Goal: Task Accomplishment & Management: Manage account settings

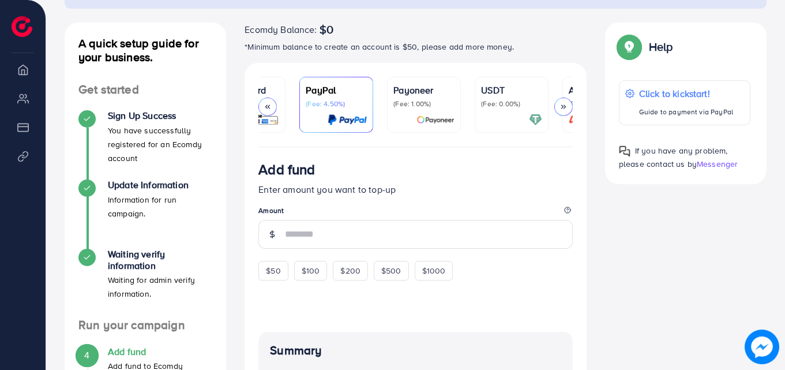
scroll to position [0, 198]
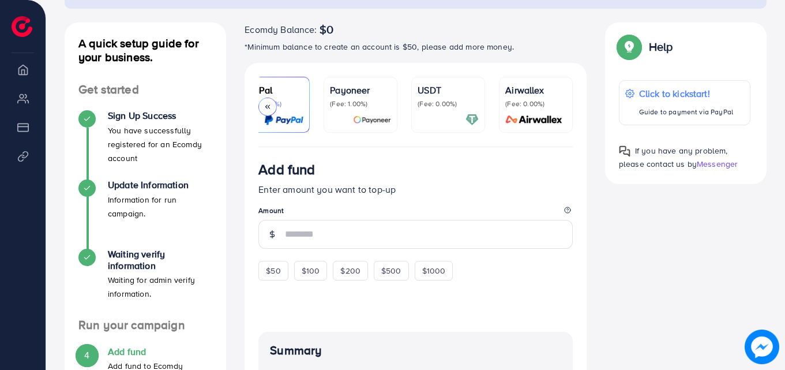
click at [284, 119] on img at bounding box center [283, 119] width 39 height 13
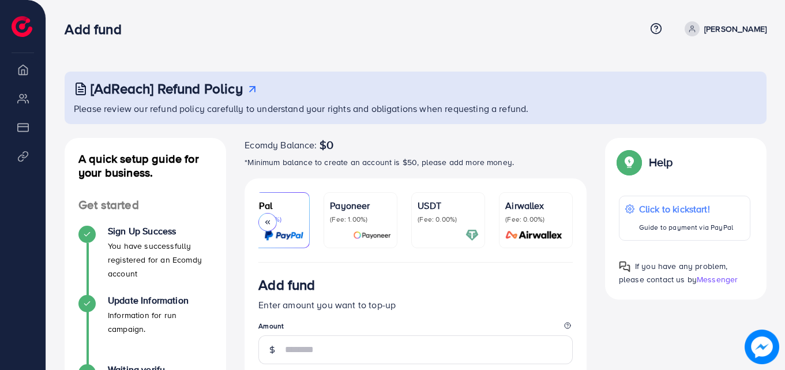
click at [268, 216] on div at bounding box center [268, 222] width 18 height 18
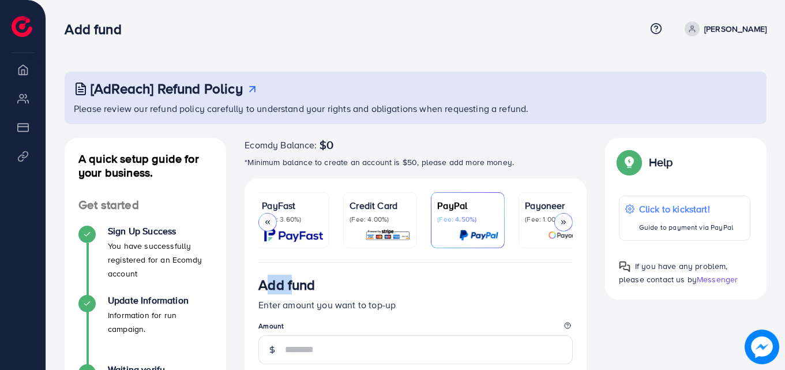
click at [268, 216] on div at bounding box center [268, 222] width 18 height 18
click at [304, 220] on p "(Fee: 3.60%)" at bounding box center [295, 219] width 61 height 9
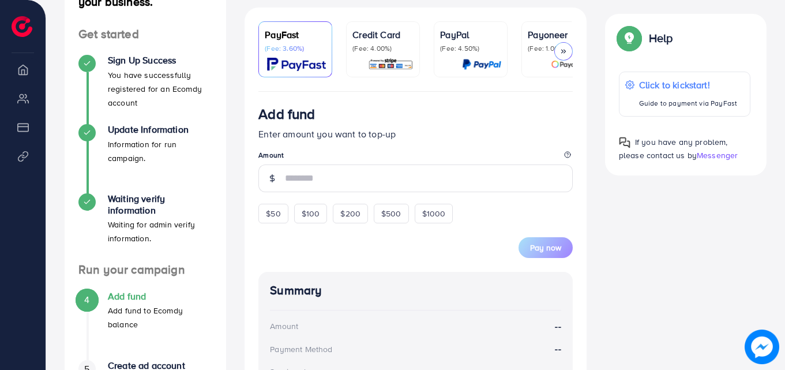
scroll to position [173, 0]
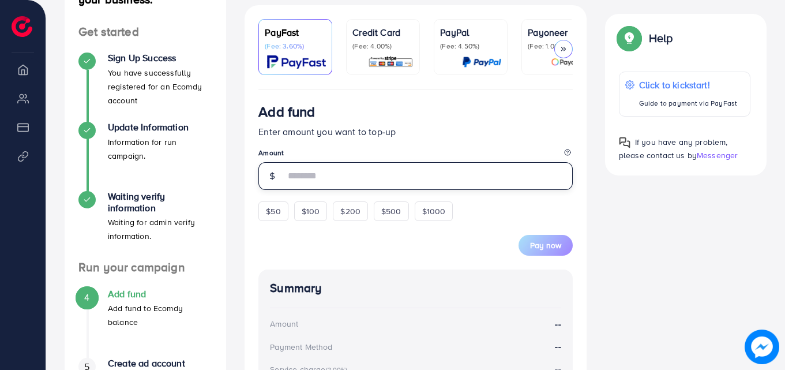
click at [300, 182] on input "number" at bounding box center [429, 176] width 288 height 28
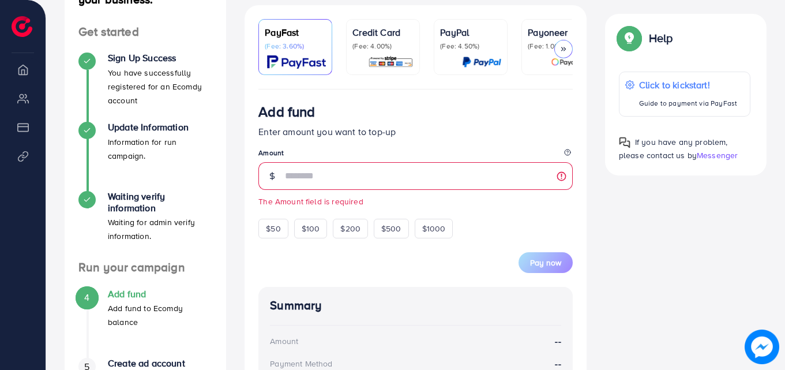
click at [301, 45] on p "(Fee: 3.60%)" at bounding box center [295, 46] width 61 height 9
click at [301, 46] on p "(Fee: 3.60%)" at bounding box center [295, 46] width 61 height 9
click at [300, 50] on p "(Fee: 3.60%)" at bounding box center [295, 46] width 61 height 9
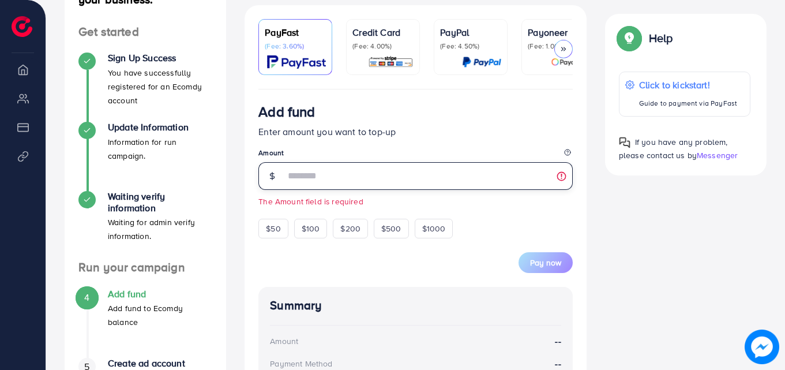
click at [295, 179] on input "number" at bounding box center [429, 176] width 288 height 28
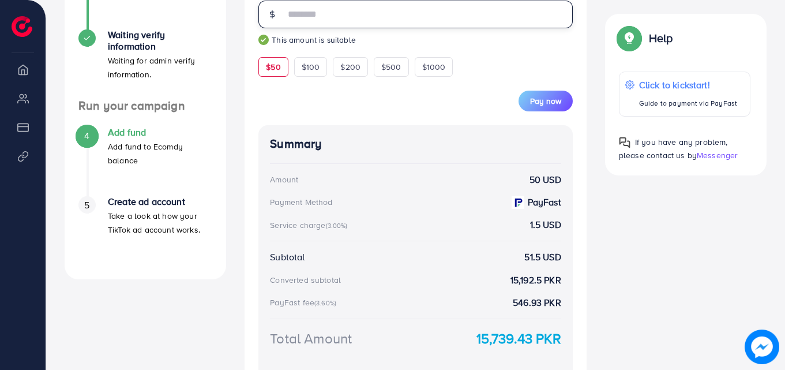
scroll to position [346, 0]
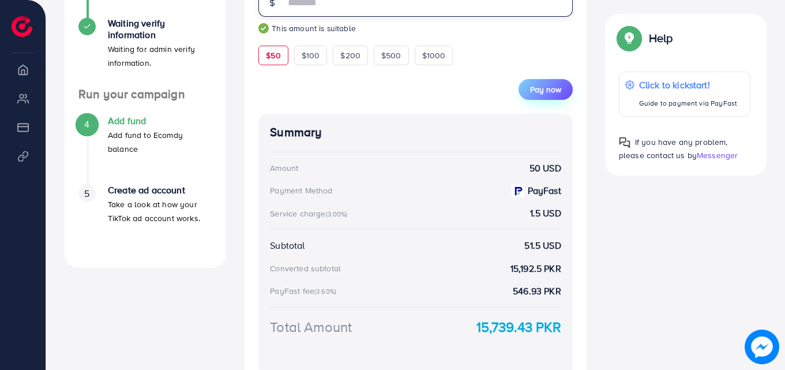
type input "**"
click at [538, 94] on span "Pay now" at bounding box center [545, 90] width 31 height 12
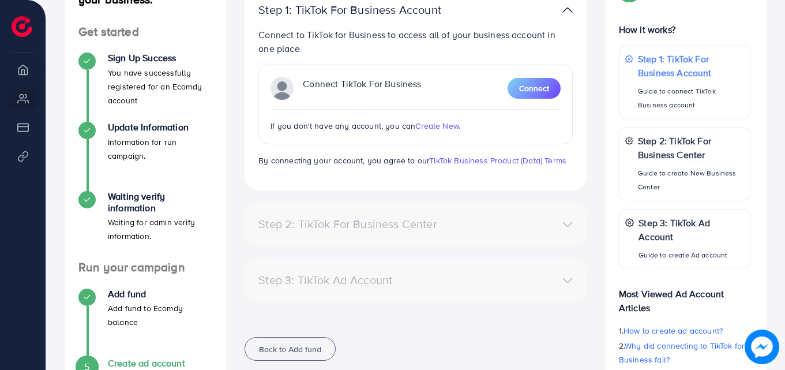
scroll to position [45, 0]
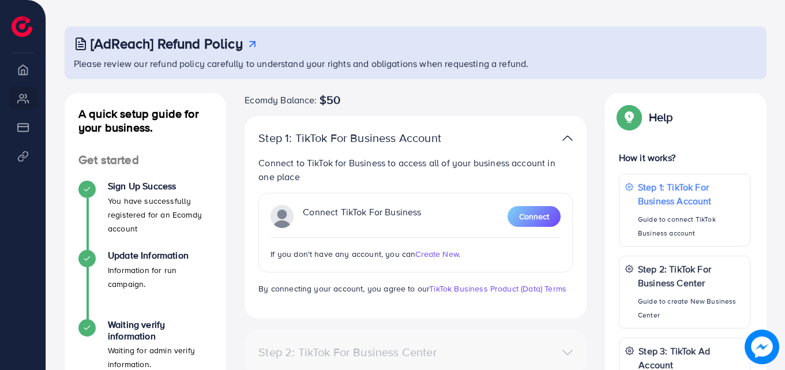
click at [429, 254] on span "Create New." at bounding box center [437, 254] width 45 height 12
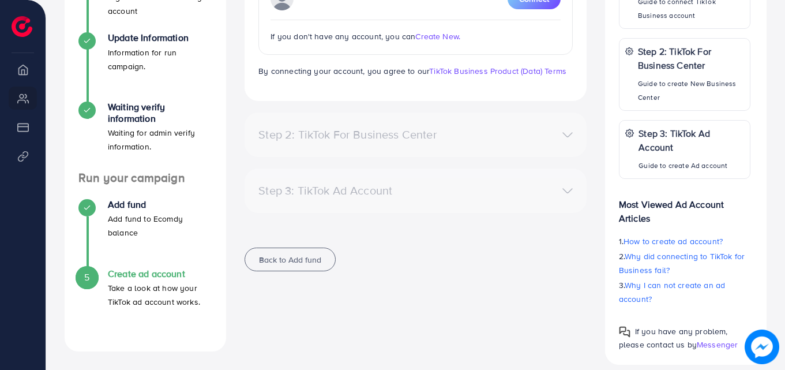
scroll to position [276, 0]
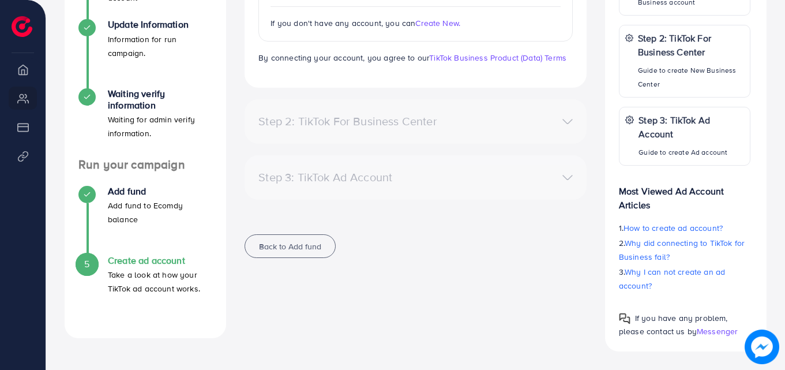
click at [372, 175] on div "Step 3: TikTok Ad Account" at bounding box center [360, 177] width 222 height 14
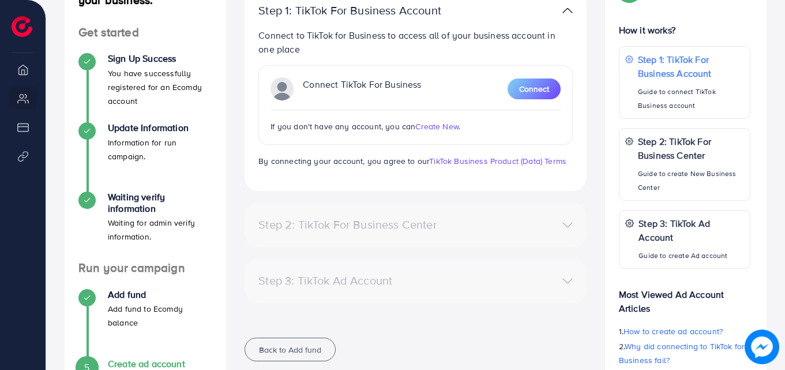
scroll to position [173, 0]
click at [714, 95] on p "Guide to connect TikTok Business account" at bounding box center [691, 98] width 107 height 28
click at [432, 129] on span "Create New." at bounding box center [437, 126] width 45 height 12
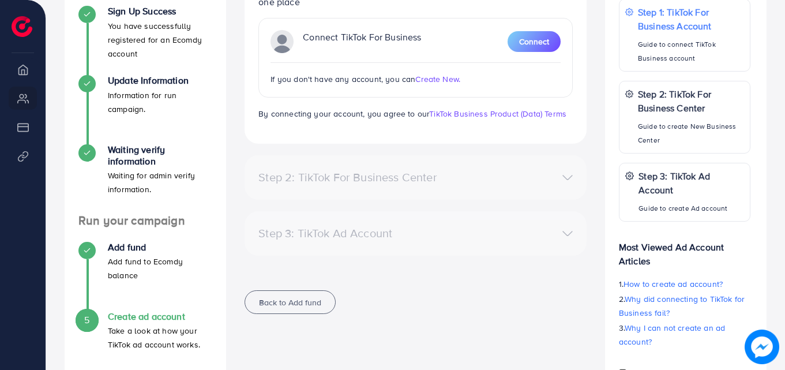
scroll to position [103, 0]
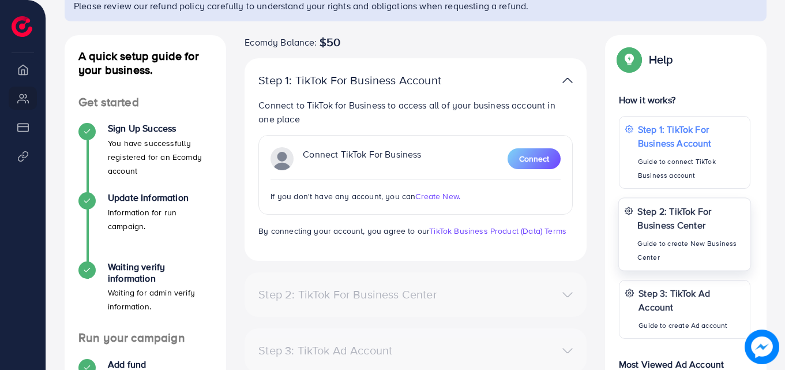
click at [691, 216] on p "Step 2: TikTok For Business Center" at bounding box center [691, 218] width 107 height 28
click at [519, 155] on span "Connect" at bounding box center [534, 159] width 30 height 12
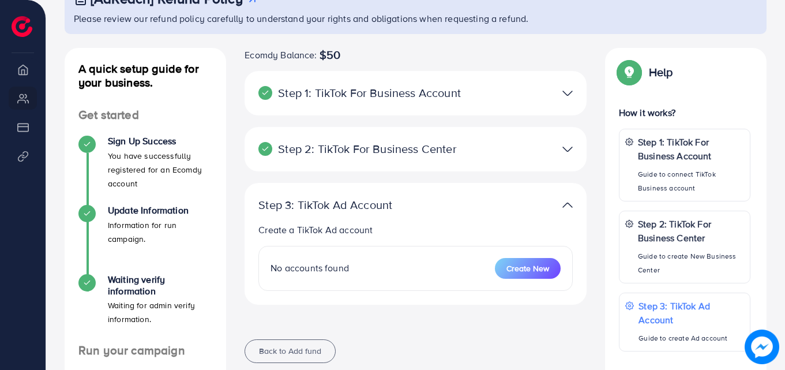
scroll to position [115, 0]
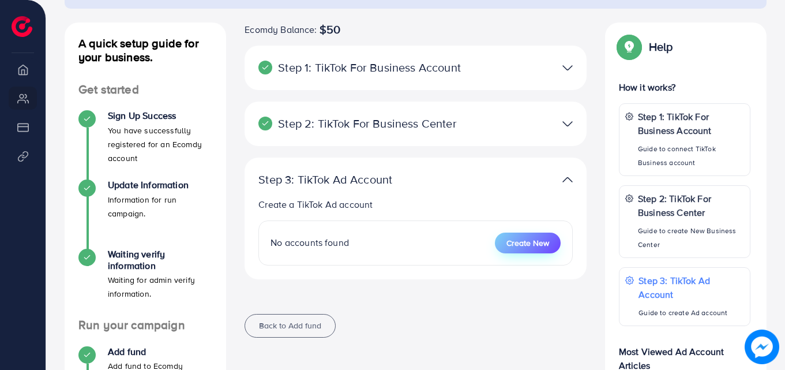
click at [512, 241] on span "Create New" at bounding box center [528, 243] width 43 height 12
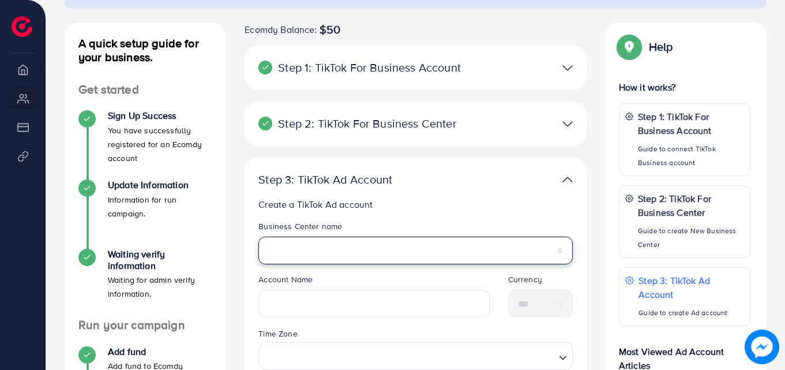
click at [304, 245] on select "**********" at bounding box center [416, 251] width 314 height 28
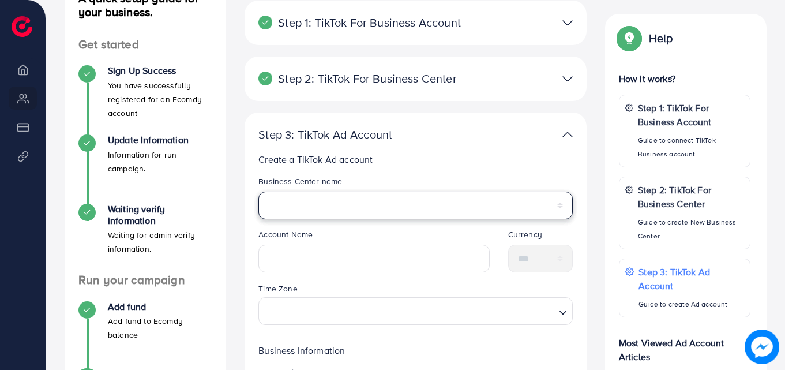
scroll to position [173, 0]
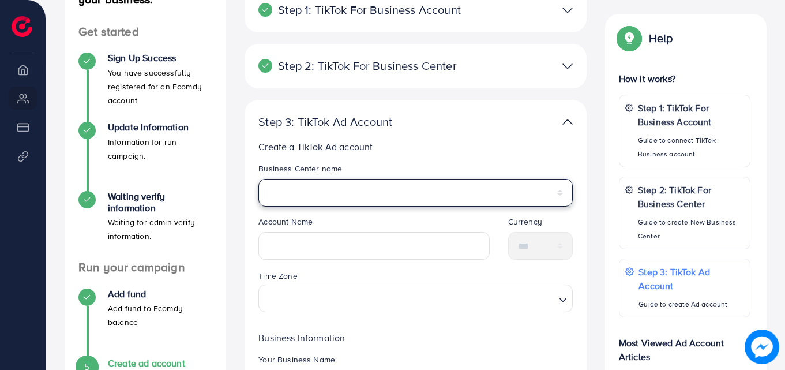
click at [308, 195] on select "**********" at bounding box center [416, 193] width 314 height 28
select select "**********"
click at [259, 179] on select "**********" at bounding box center [416, 193] width 314 height 28
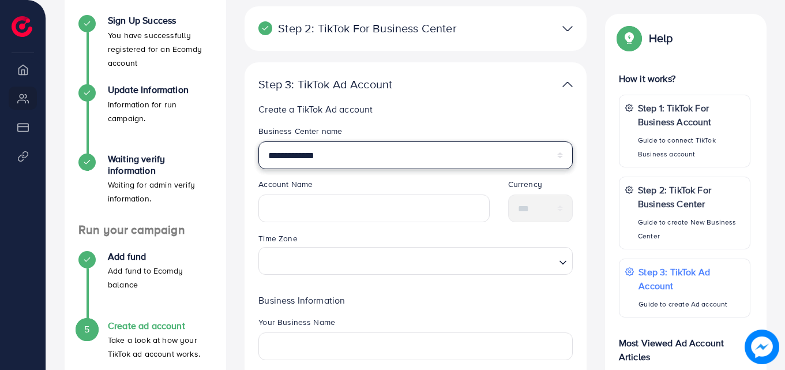
scroll to position [231, 0]
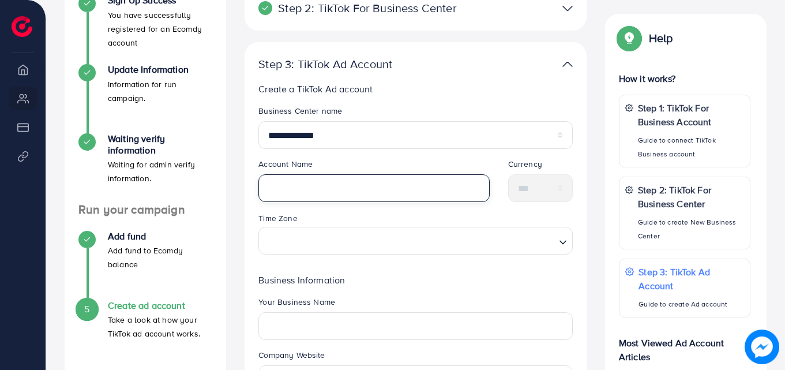
click at [328, 187] on input "text" at bounding box center [374, 188] width 231 height 28
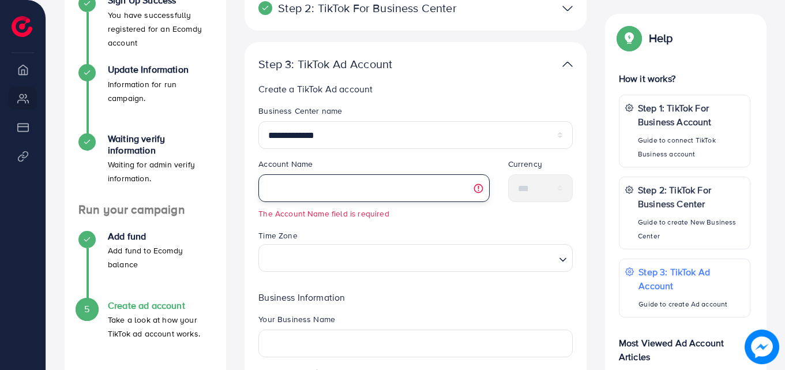
click at [299, 184] on input "text" at bounding box center [374, 188] width 231 height 28
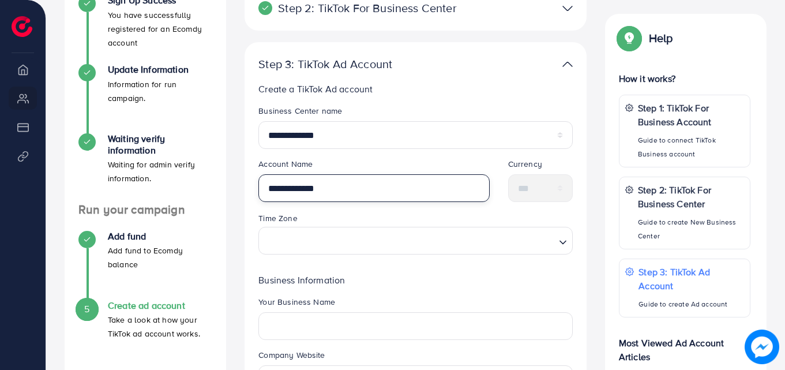
type input "**********"
click at [348, 190] on input "**********" at bounding box center [374, 188] width 231 height 28
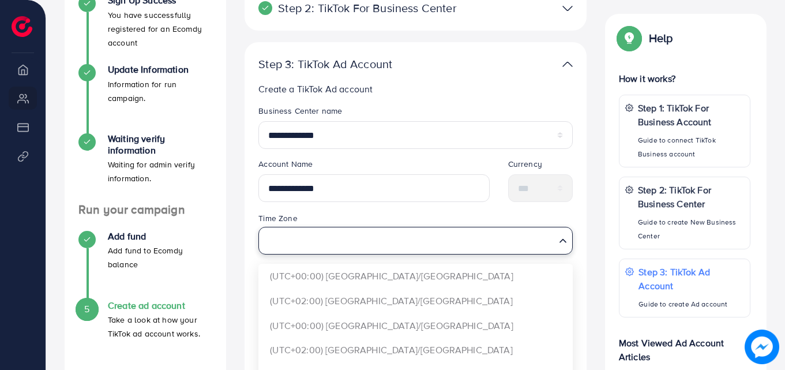
click at [307, 235] on input "Search for option" at bounding box center [409, 240] width 291 height 21
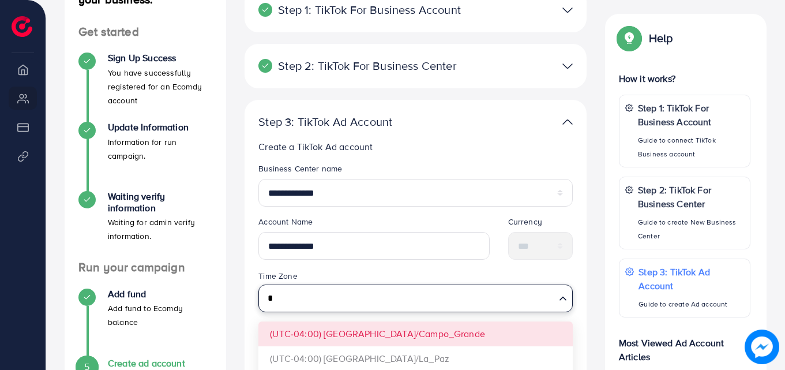
scroll to position [172, 0]
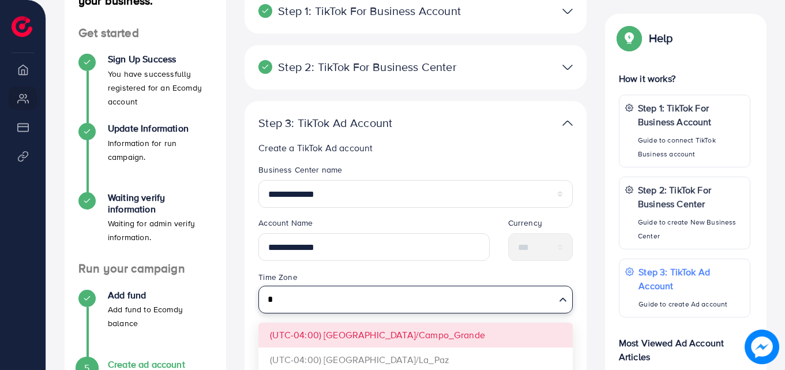
type input "*"
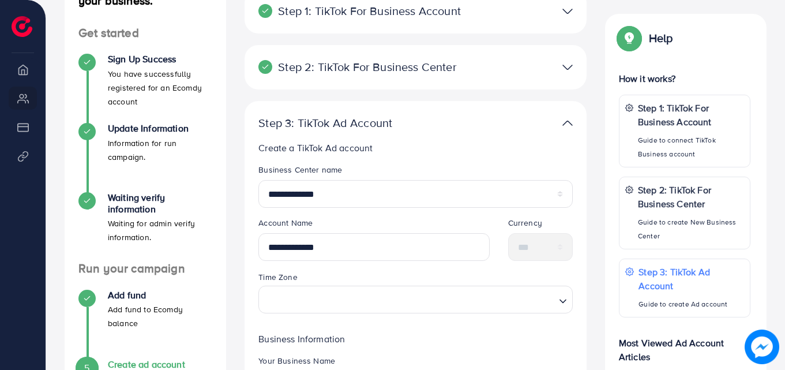
click at [343, 271] on div "Time Zone Loading... (UTC-04:00) America/Campo_Grande (UTC-04:00) America/La_Pa…" at bounding box center [416, 291] width 314 height 43
click at [330, 248] on input "**********" at bounding box center [374, 247] width 231 height 28
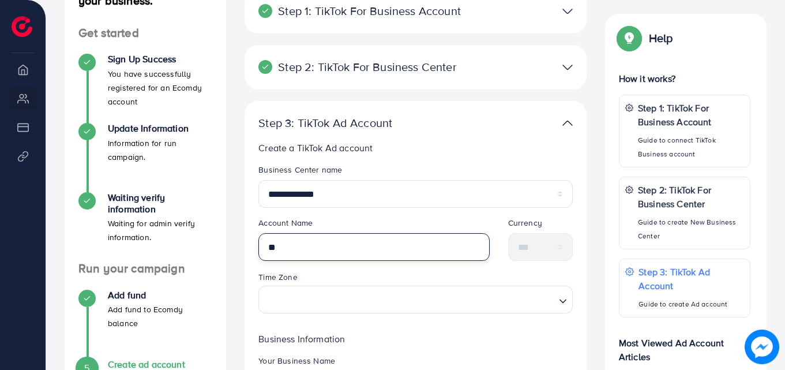
type input "*"
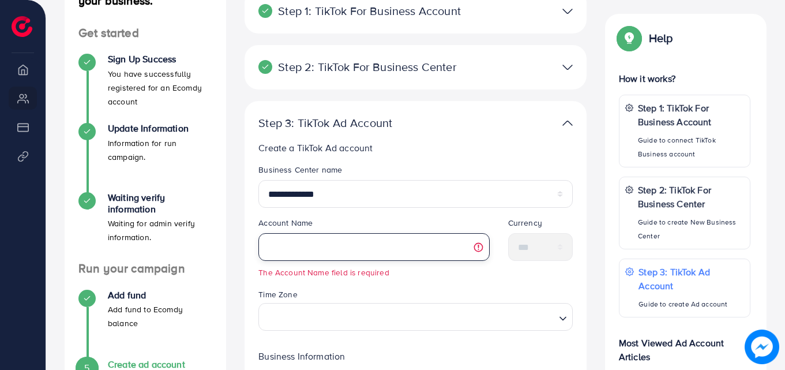
click at [293, 248] on input "text" at bounding box center [374, 247] width 231 height 28
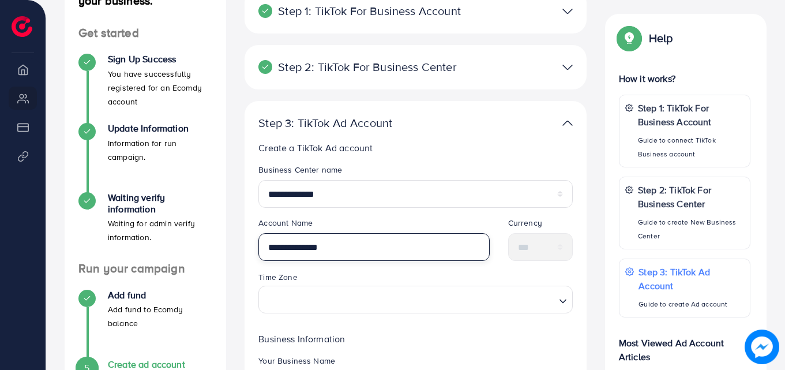
type input "**********"
click at [564, 302] on polyline "Search for option" at bounding box center [563, 300] width 6 height 3
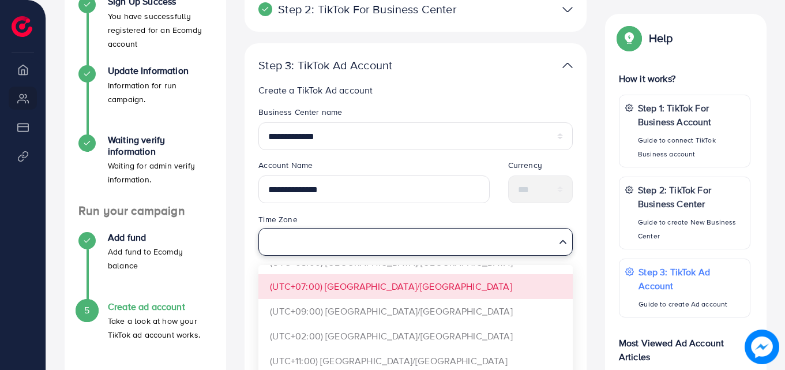
scroll to position [1673, 0]
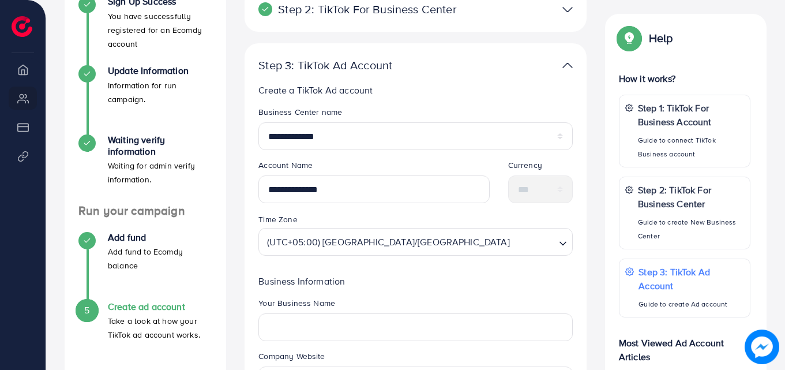
click at [394, 355] on form "**********" at bounding box center [416, 272] width 314 height 332
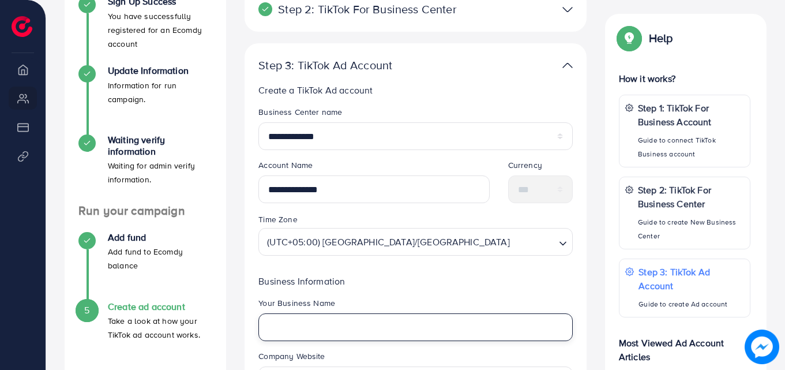
click at [314, 330] on input "text" at bounding box center [416, 327] width 314 height 28
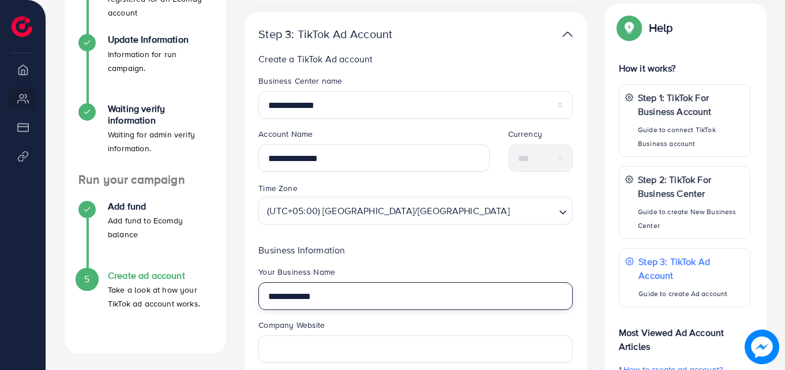
scroll to position [289, 0]
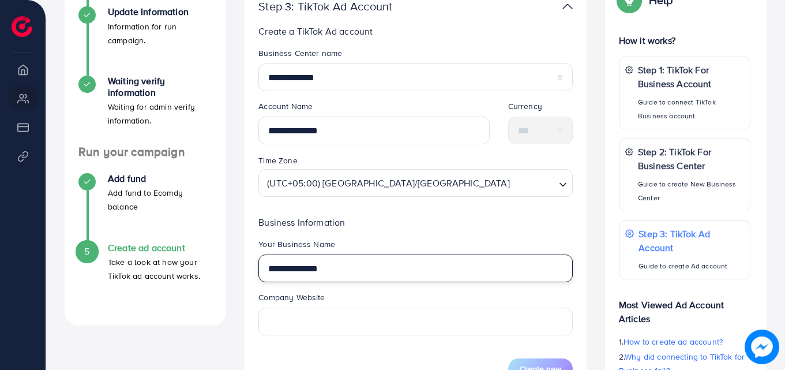
type input "**********"
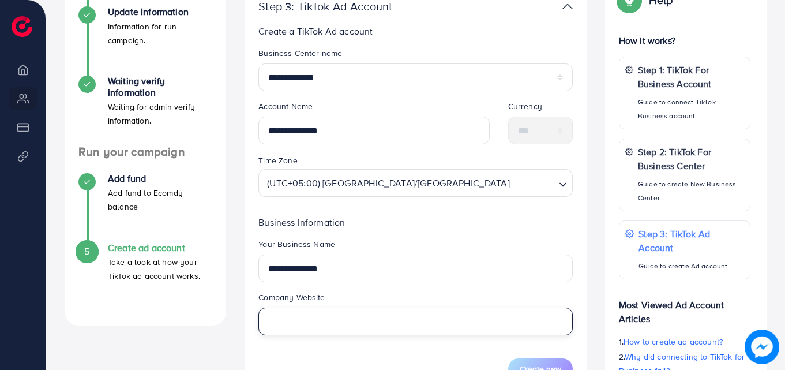
click at [350, 324] on input "text" at bounding box center [416, 322] width 314 height 28
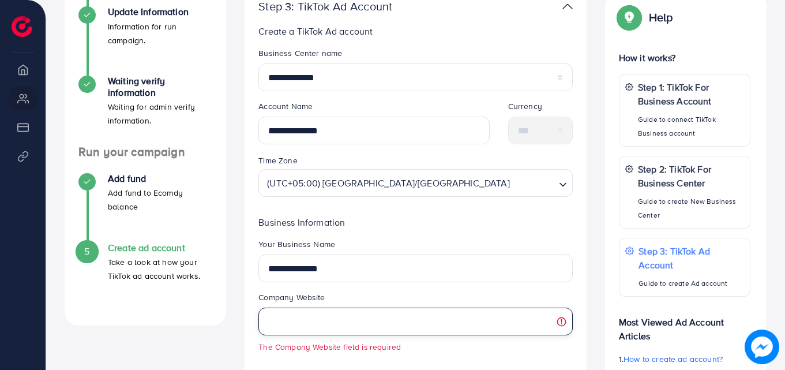
click at [368, 324] on input "text" at bounding box center [416, 322] width 314 height 28
paste input "**********"
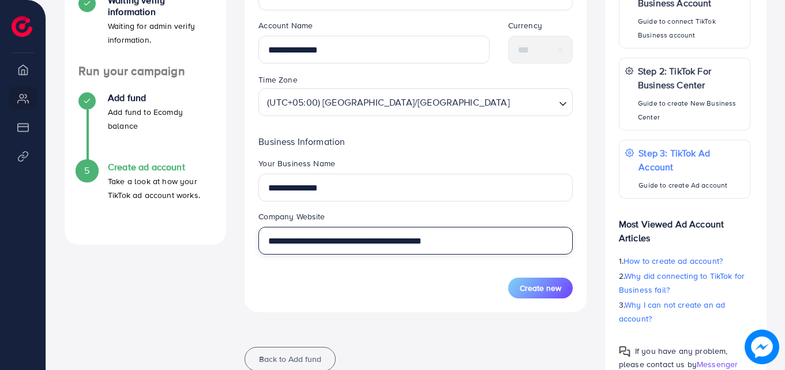
scroll to position [403, 0]
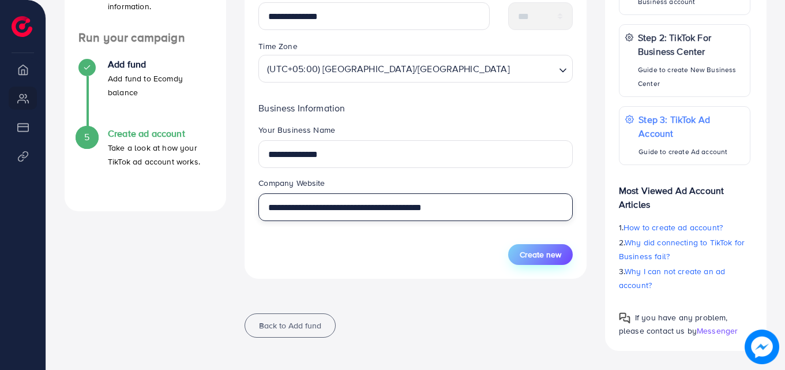
type input "**********"
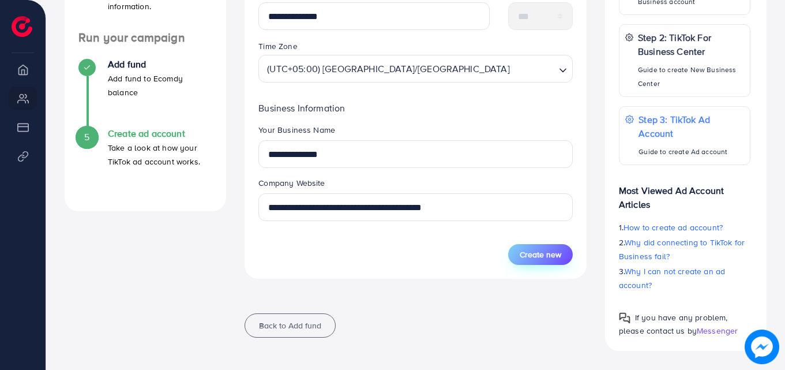
click at [539, 255] on span "Create new" at bounding box center [541, 255] width 42 height 12
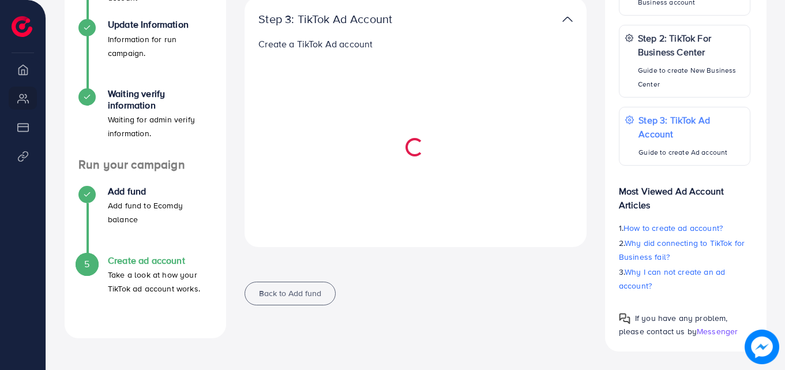
scroll to position [276, 0]
select select
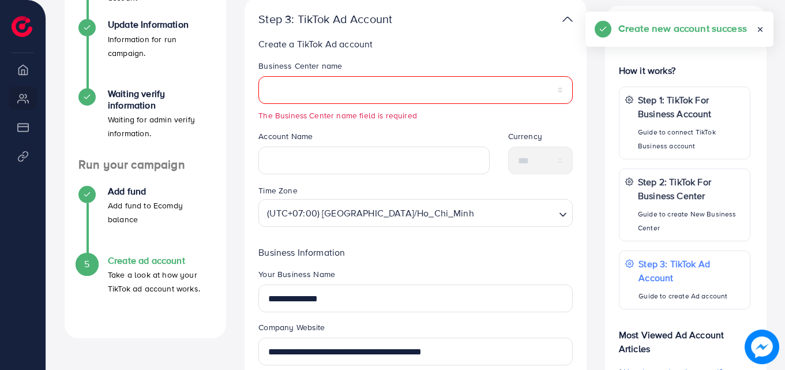
scroll to position [403, 0]
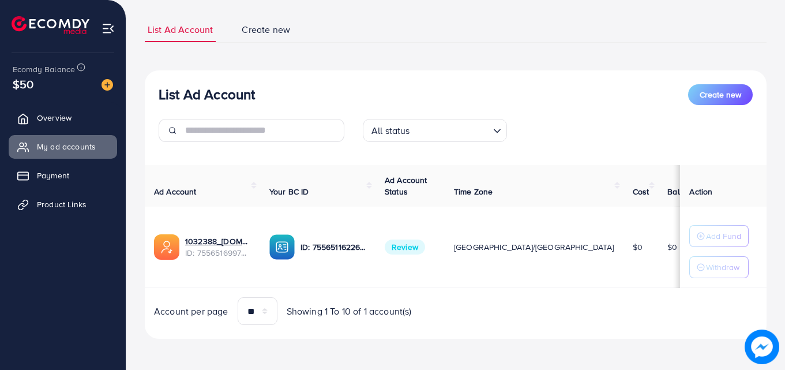
scroll to position [69, 0]
click at [184, 29] on span "List Ad Account" at bounding box center [180, 28] width 65 height 13
click at [257, 29] on span "Create new" at bounding box center [266, 28] width 48 height 13
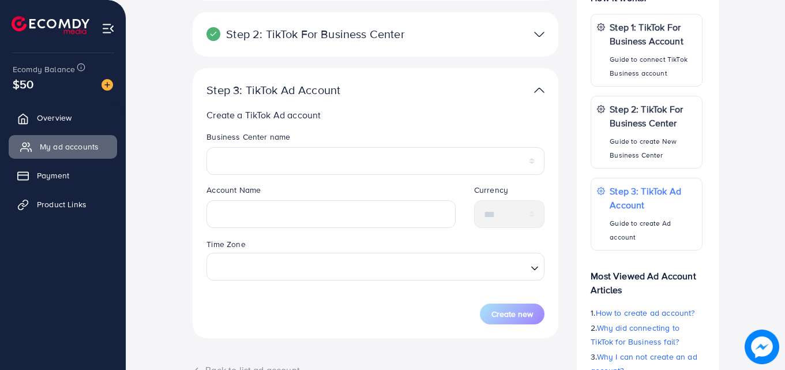
scroll to position [202, 0]
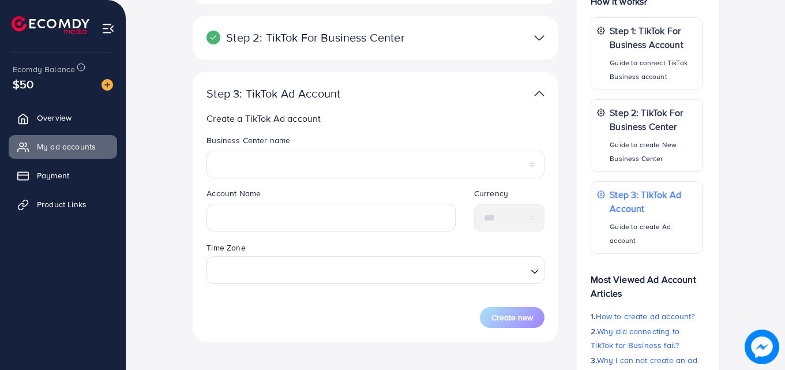
click at [379, 35] on p "Step 2: TikTok For Business Center" at bounding box center [316, 38] width 219 height 14
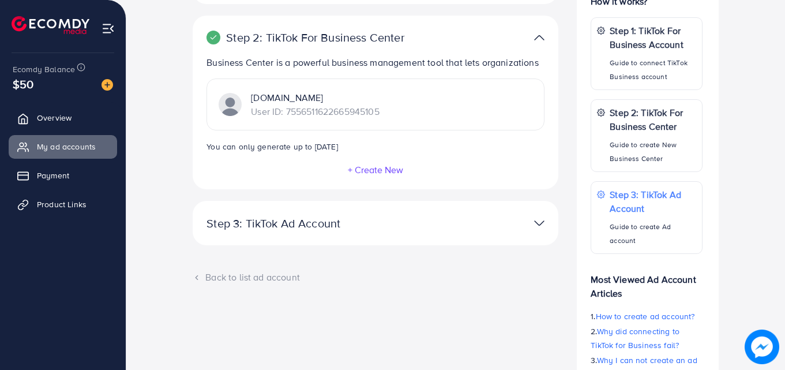
click at [231, 104] on img at bounding box center [230, 104] width 23 height 23
click at [291, 100] on p "styleden.shop" at bounding box center [315, 98] width 128 height 14
click at [316, 115] on p "User ID: 7556511622665945105" at bounding box center [315, 111] width 128 height 14
click at [316, 114] on p "User ID: 7556511622665945105" at bounding box center [315, 111] width 128 height 14
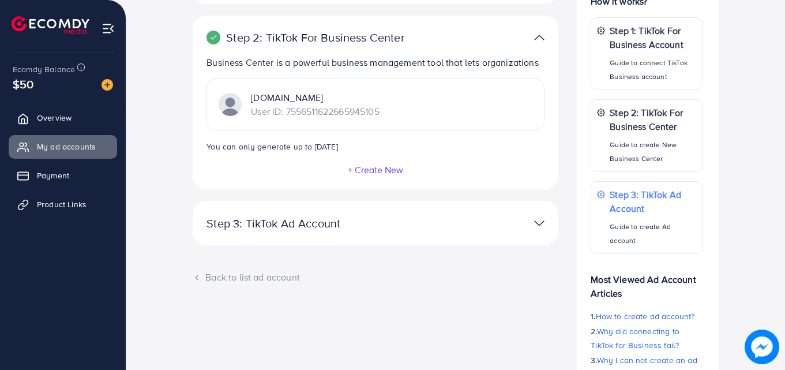
click at [316, 114] on p "User ID: 7556511622665945105" at bounding box center [315, 111] width 128 height 14
click at [238, 107] on img at bounding box center [230, 104] width 23 height 23
drag, startPoint x: 310, startPoint y: 95, endPoint x: 316, endPoint y: 104, distance: 11.1
click at [312, 95] on p "styleden.shop" at bounding box center [315, 98] width 128 height 14
click at [306, 228] on p "Step 3: TikTok Ad Account" at bounding box center [316, 223] width 219 height 14
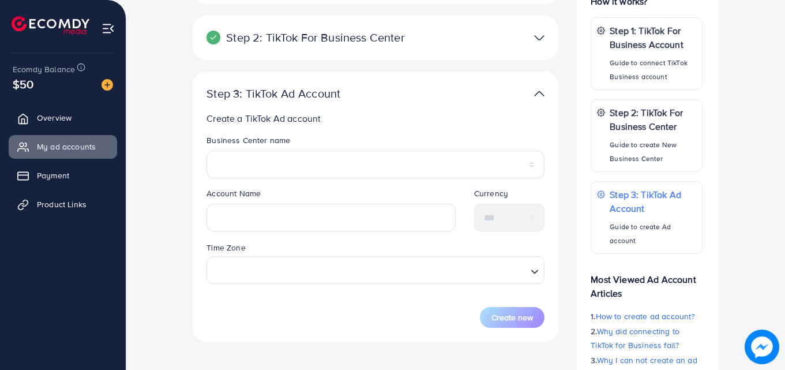
click at [539, 94] on img at bounding box center [539, 93] width 10 height 17
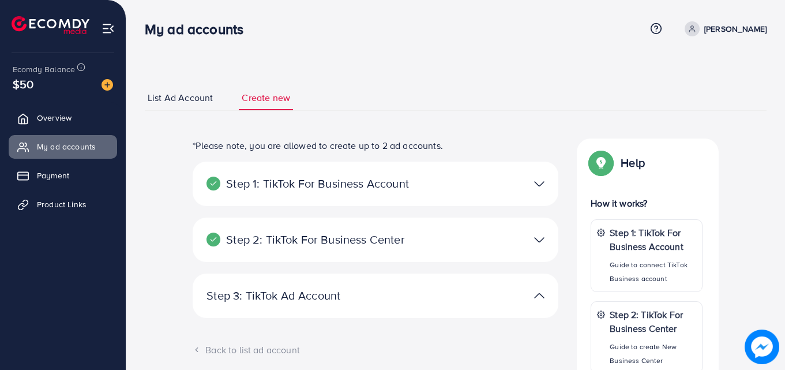
select select
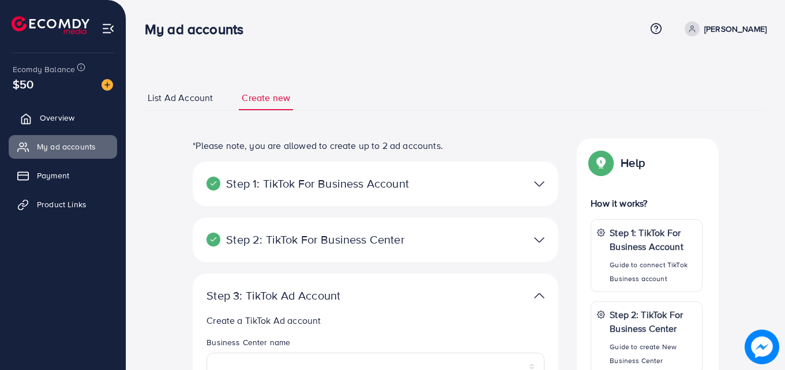
click at [47, 115] on span "Overview" at bounding box center [57, 118] width 35 height 12
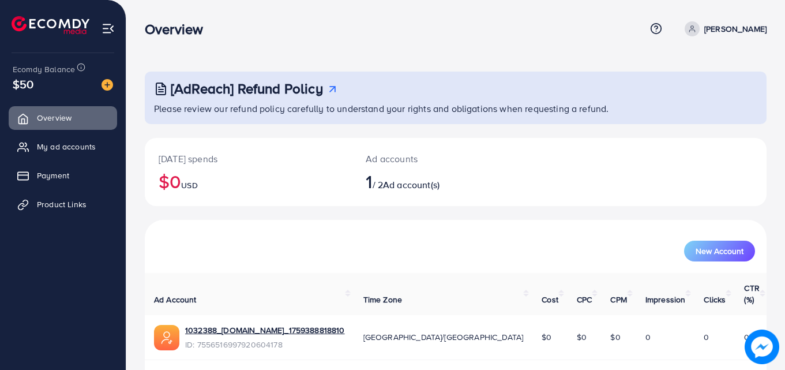
scroll to position [27, 0]
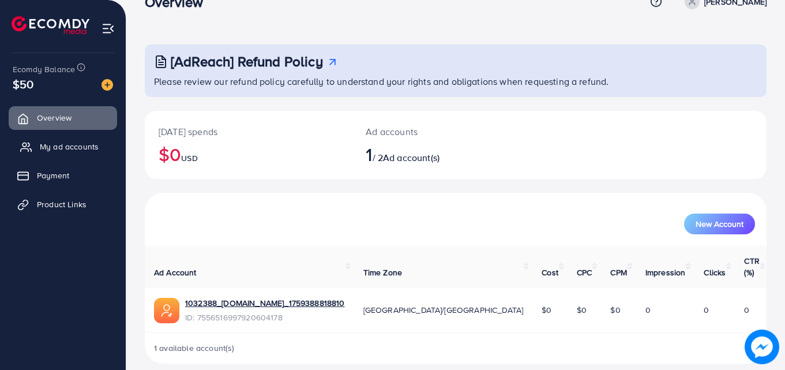
click at [48, 143] on span "My ad accounts" at bounding box center [69, 147] width 59 height 12
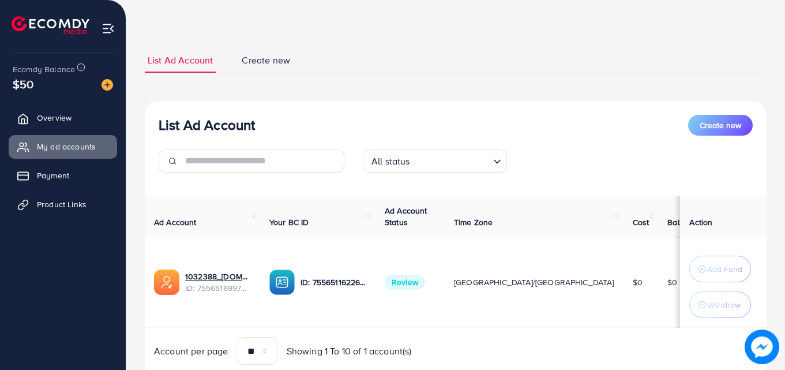
scroll to position [58, 0]
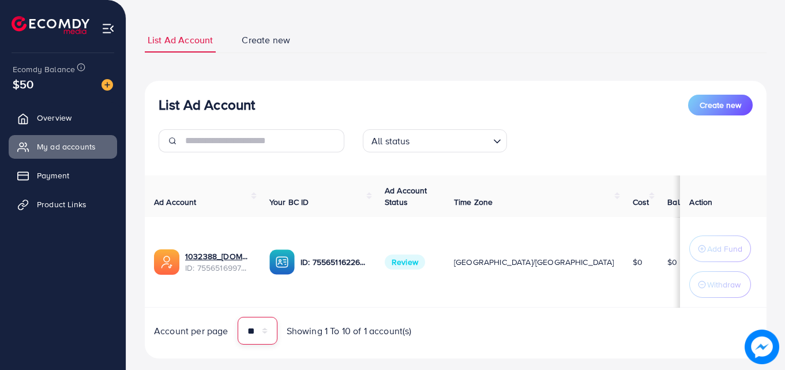
click at [268, 334] on select "** ** ** ***" at bounding box center [258, 331] width 40 height 28
click at [238, 317] on select "** ** ** ***" at bounding box center [258, 331] width 40 height 28
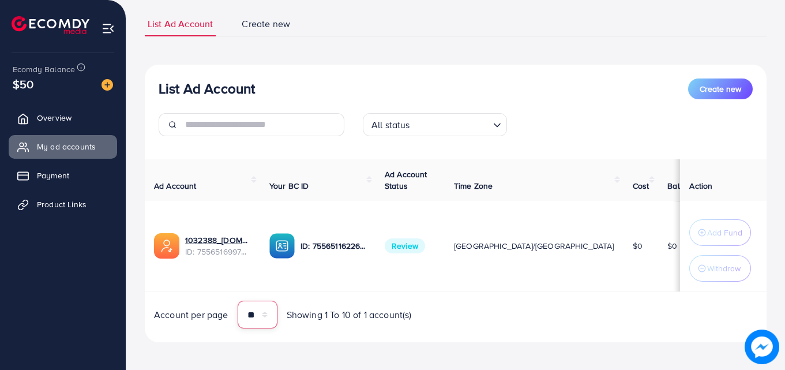
scroll to position [78, 0]
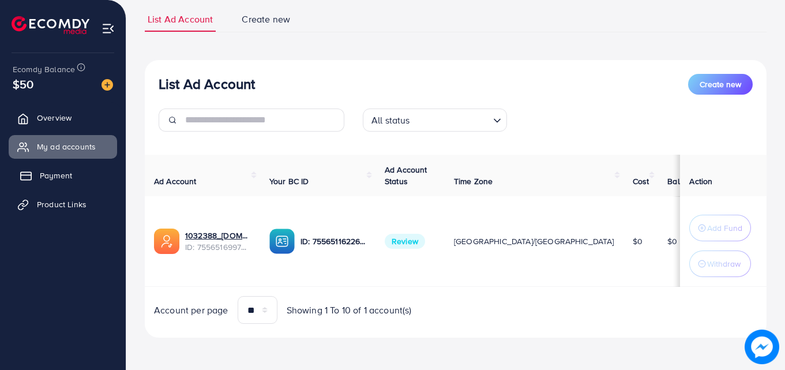
click at [46, 168] on link "Payment" at bounding box center [63, 175] width 108 height 23
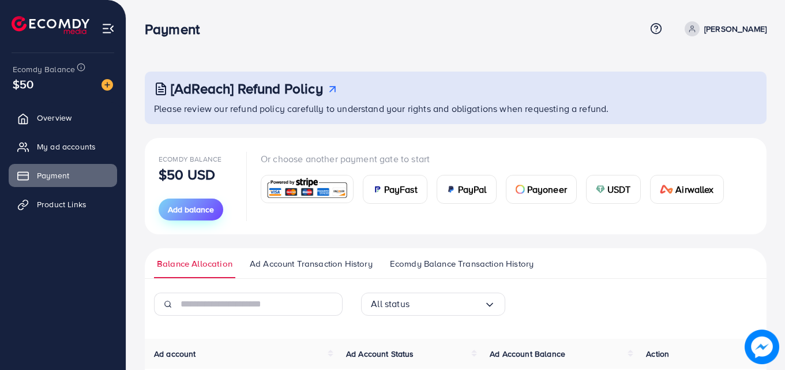
click at [189, 209] on span "Add balance" at bounding box center [191, 210] width 46 height 12
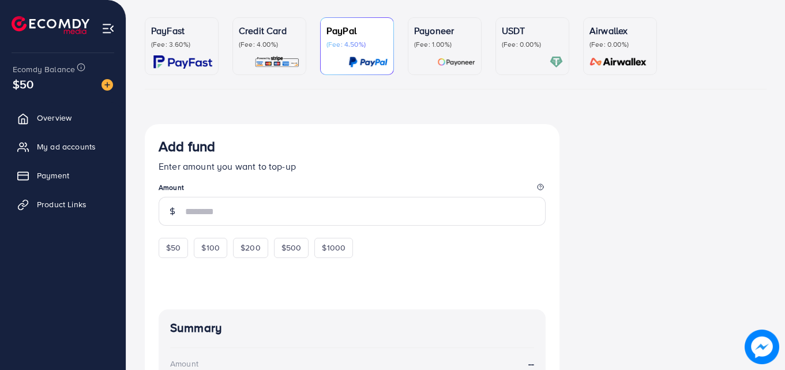
scroll to position [115, 0]
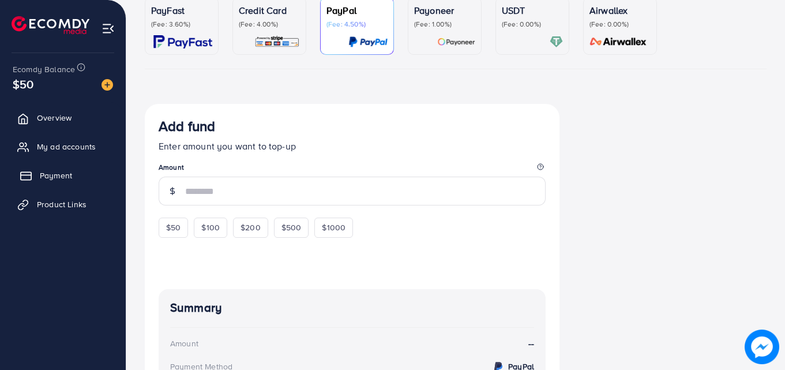
click at [65, 174] on span "Payment" at bounding box center [56, 176] width 32 height 12
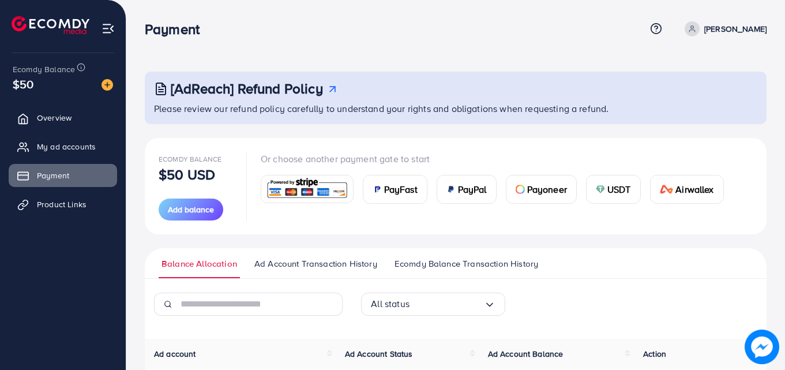
click at [308, 265] on span "Ad Account Transaction History" at bounding box center [315, 263] width 123 height 13
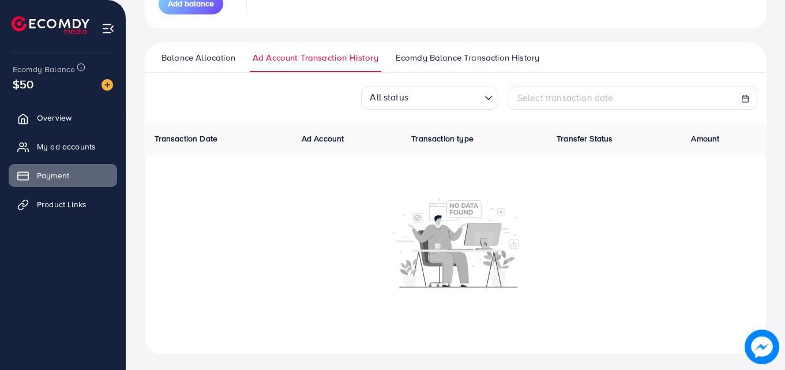
scroll to position [209, 0]
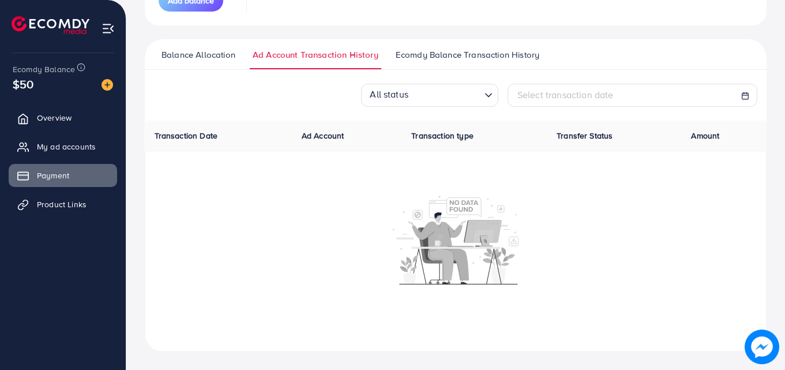
click at [436, 54] on span "Ecomdy Balance Transaction History" at bounding box center [468, 54] width 144 height 13
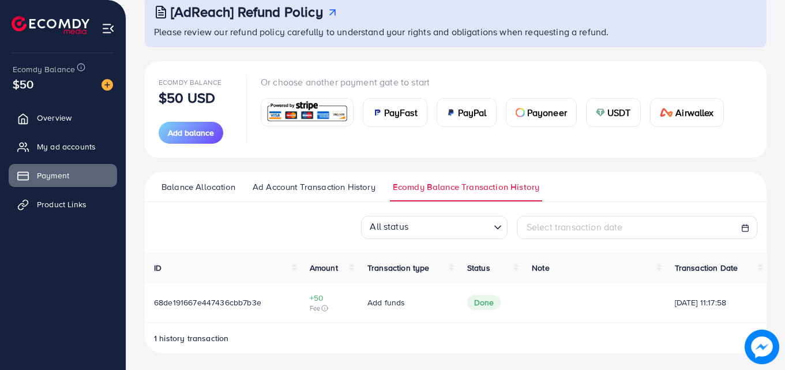
scroll to position [78, 0]
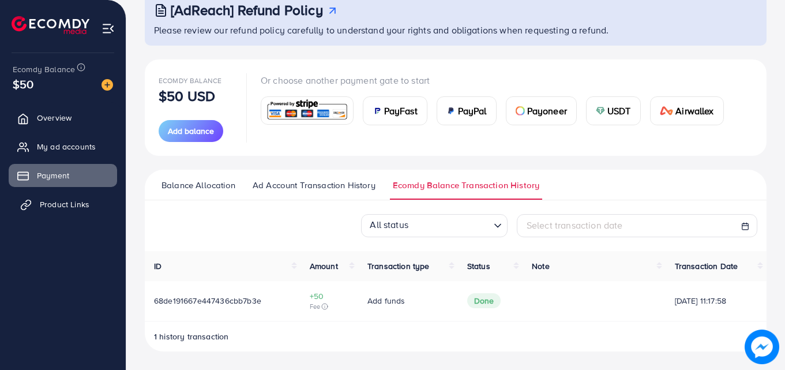
click at [44, 206] on span "Product Links" at bounding box center [65, 204] width 50 height 12
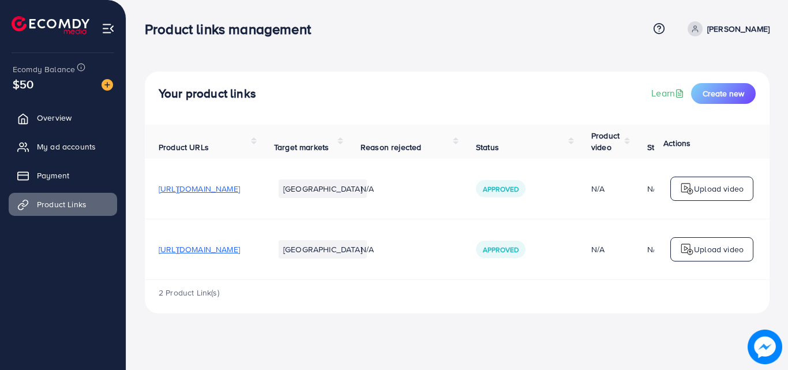
click at [719, 186] on p "Upload video" at bounding box center [719, 189] width 50 height 14
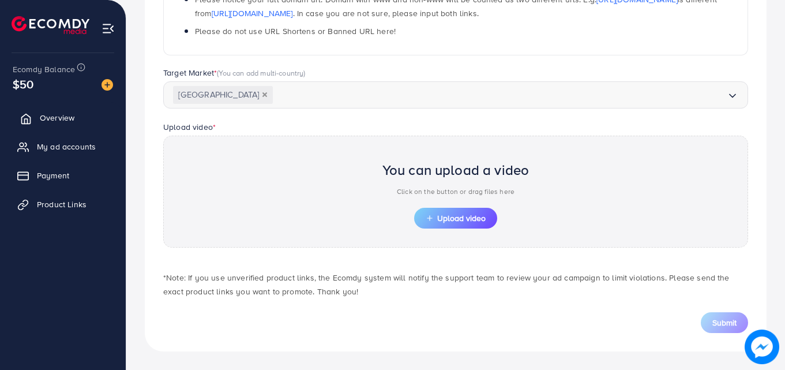
click at [42, 119] on span "Overview" at bounding box center [57, 118] width 35 height 12
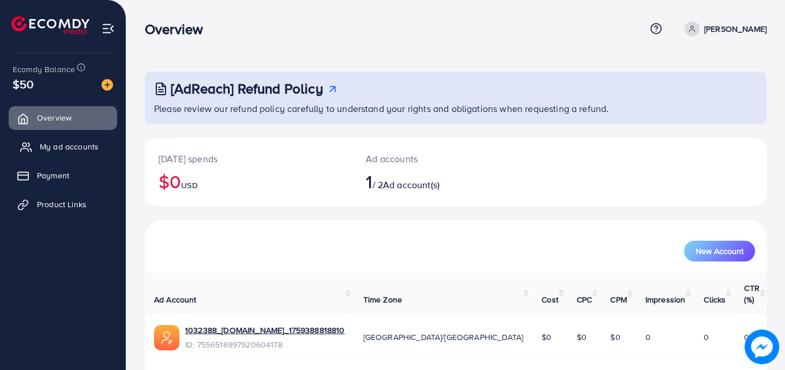
click at [53, 145] on span "My ad accounts" at bounding box center [69, 147] width 59 height 12
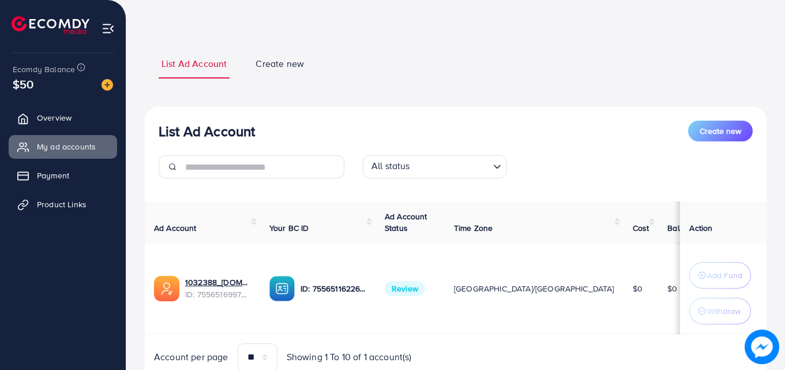
scroll to position [85, 0]
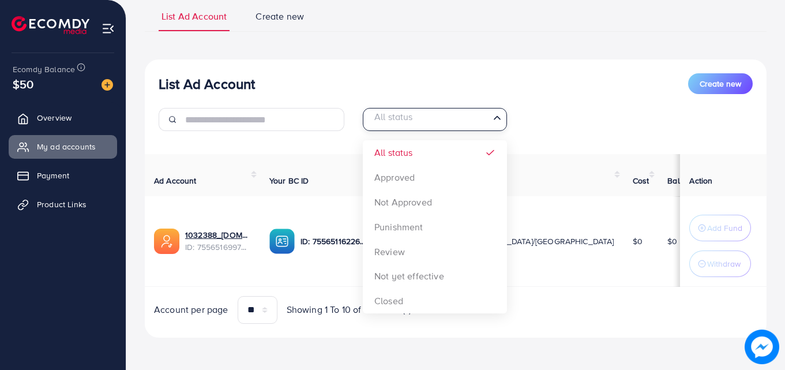
click at [496, 119] on icon "Search for option" at bounding box center [498, 118] width 12 height 12
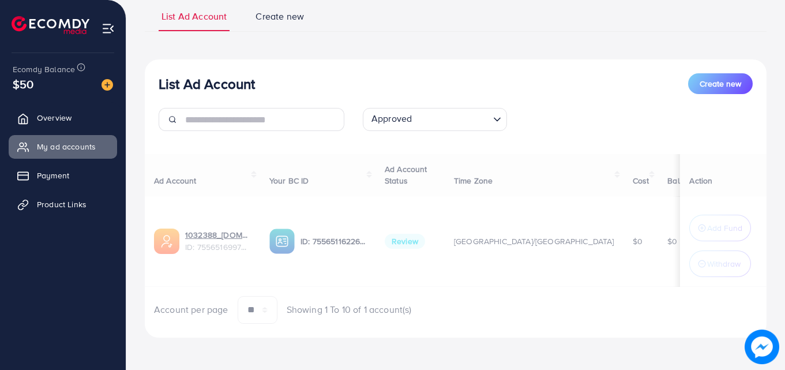
click at [409, 181] on div "List Ad Account Create new Approved Loading... All status Approved Not Approved…" at bounding box center [456, 198] width 622 height 278
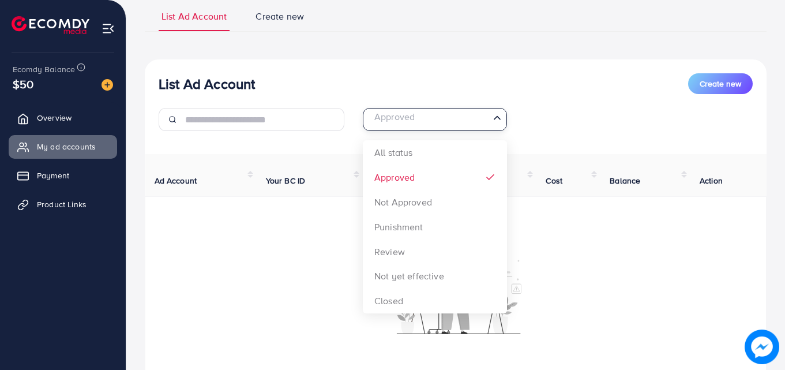
click at [495, 119] on icon "Search for option" at bounding box center [498, 118] width 12 height 12
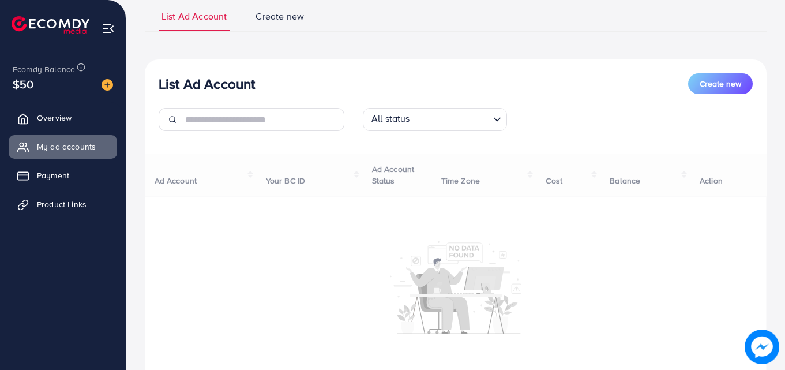
click at [445, 147] on div "List Ad Account Create new All status Loading... All status Approved Not Approv…" at bounding box center [456, 243] width 622 height 369
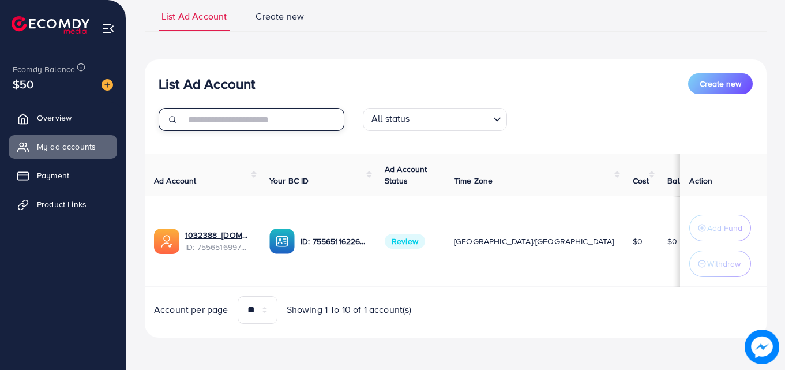
click at [205, 117] on input "text" at bounding box center [264, 119] width 159 height 23
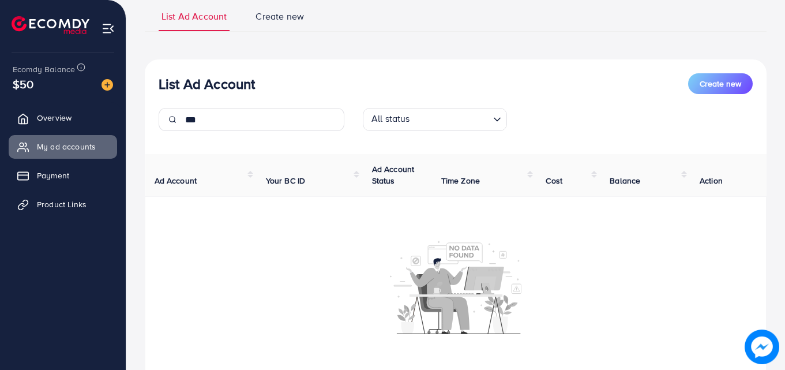
click at [182, 177] on span "Ad Account" at bounding box center [176, 181] width 43 height 12
click at [204, 125] on input "***" at bounding box center [264, 119] width 159 height 23
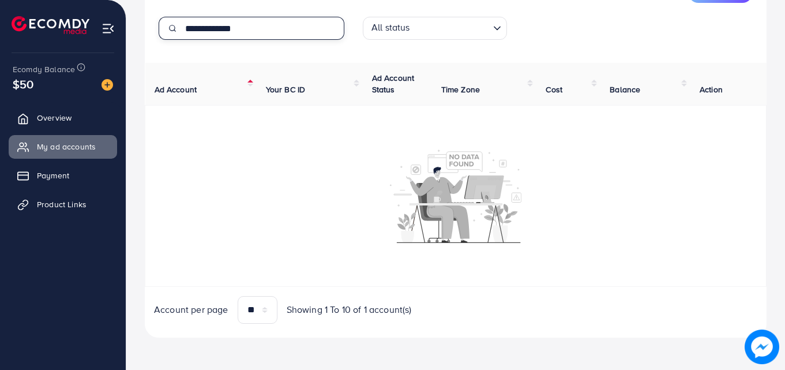
type input "**********"
click at [184, 88] on span "Ad Account" at bounding box center [176, 90] width 43 height 12
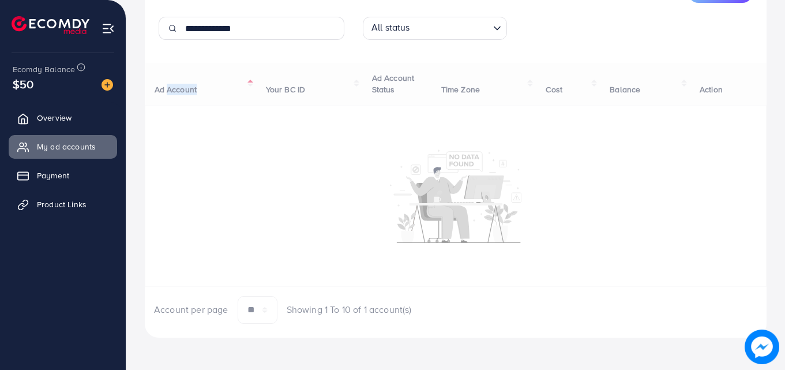
click at [184, 88] on div "Ad Account Your BC ID Ad Account Status Time Zone Cost Balance Action Account p…" at bounding box center [456, 193] width 622 height 261
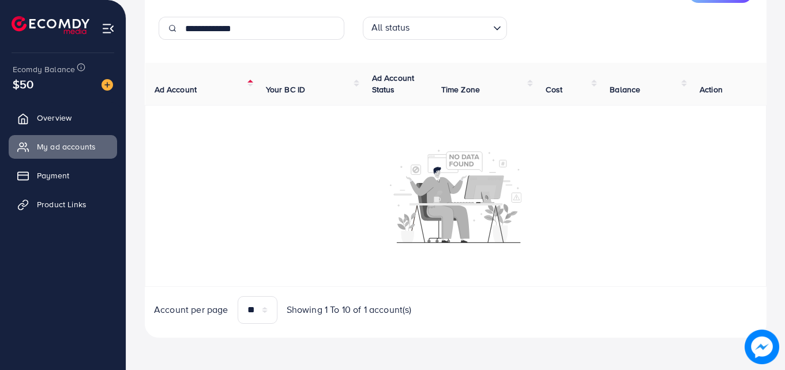
click at [158, 92] on span "Ad Account" at bounding box center [176, 90] width 43 height 12
click at [279, 87] on span "Your BC ID" at bounding box center [286, 90] width 40 height 12
click at [38, 173] on link "Payment" at bounding box center [63, 175] width 108 height 23
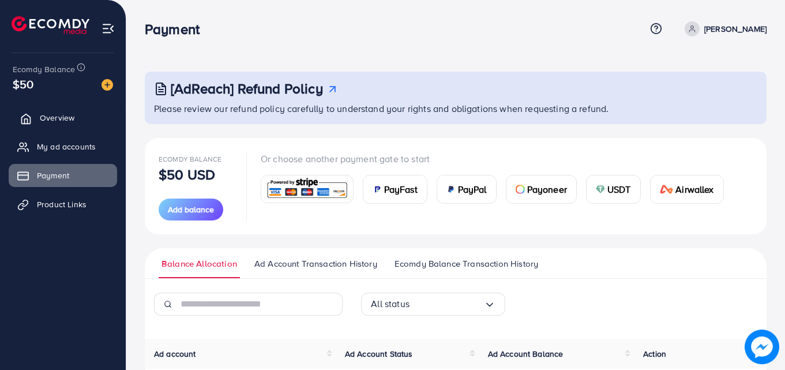
click at [43, 117] on span "Overview" at bounding box center [57, 118] width 35 height 12
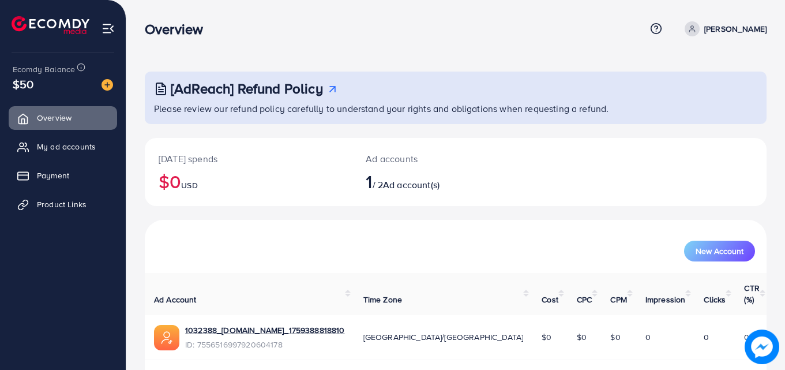
click at [402, 186] on span "Ad account(s)" at bounding box center [411, 184] width 57 height 13
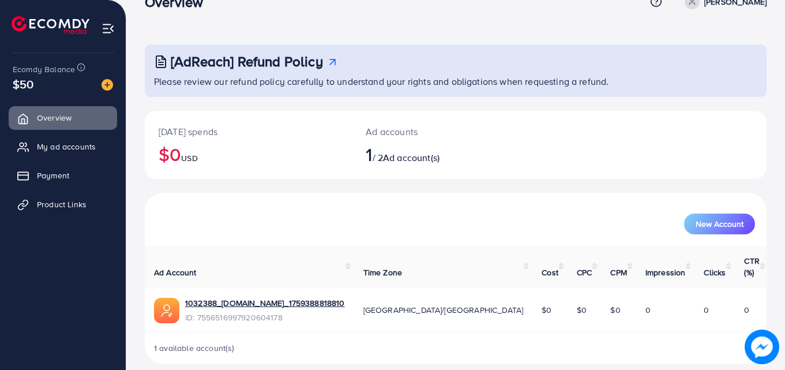
click at [196, 132] on p "[DATE] spends" at bounding box center [248, 132] width 179 height 14
click at [61, 149] on span "My ad accounts" at bounding box center [69, 147] width 59 height 12
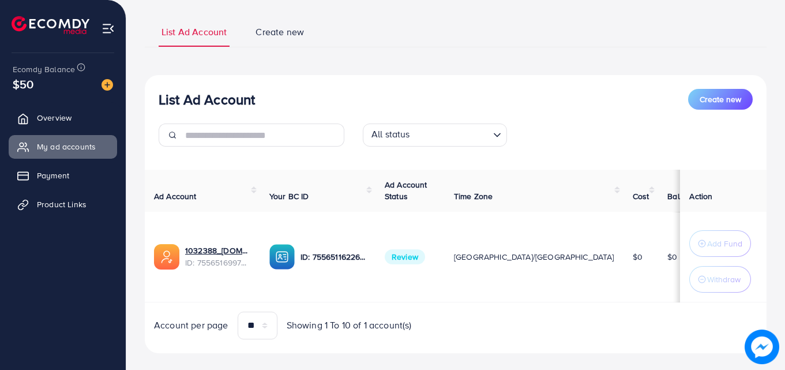
scroll to position [85, 0]
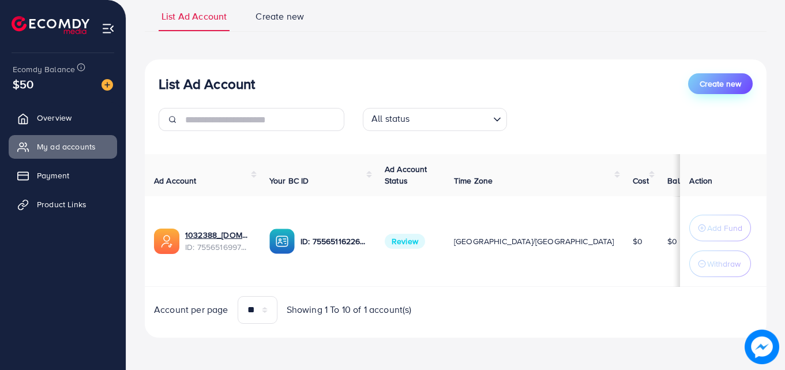
click at [725, 86] on span "Create new" at bounding box center [721, 84] width 42 height 12
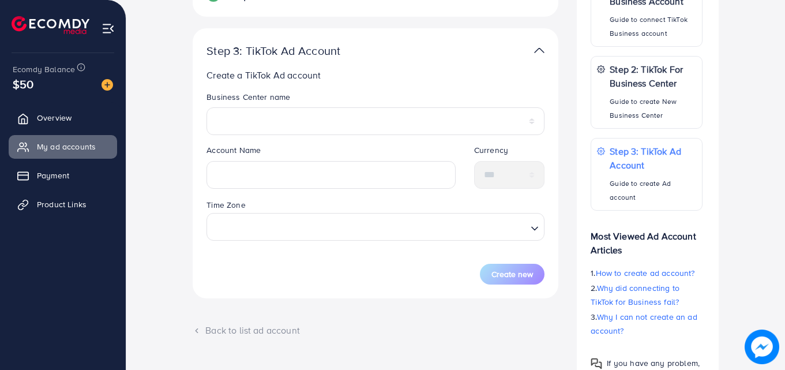
scroll to position [231, 0]
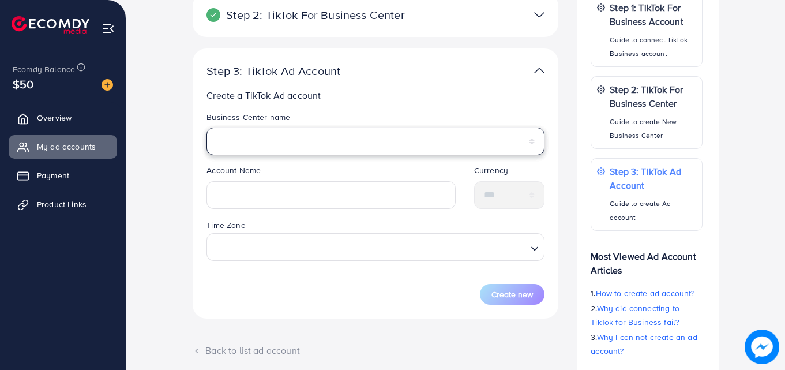
click at [256, 138] on select "**********" at bounding box center [376, 142] width 338 height 28
select select "**********"
click at [207, 128] on select "**********" at bounding box center [376, 142] width 338 height 28
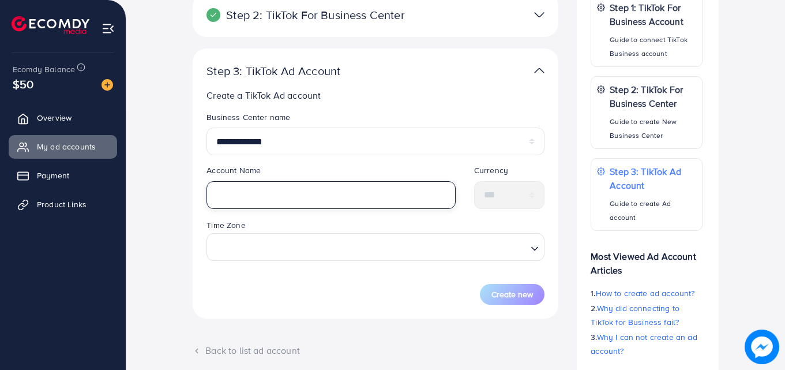
click at [263, 190] on input "text" at bounding box center [331, 195] width 249 height 28
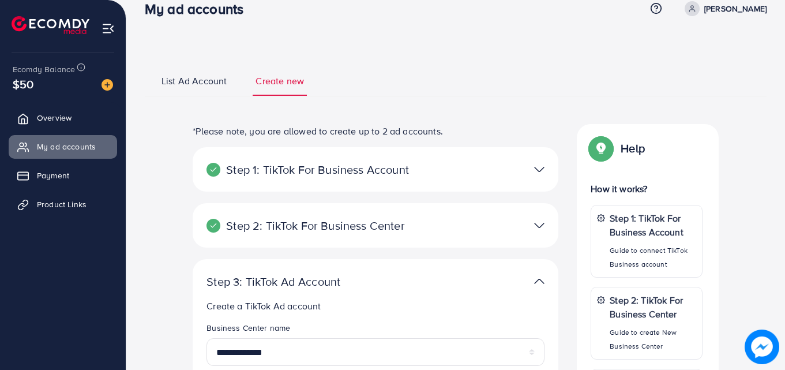
scroll to position [0, 0]
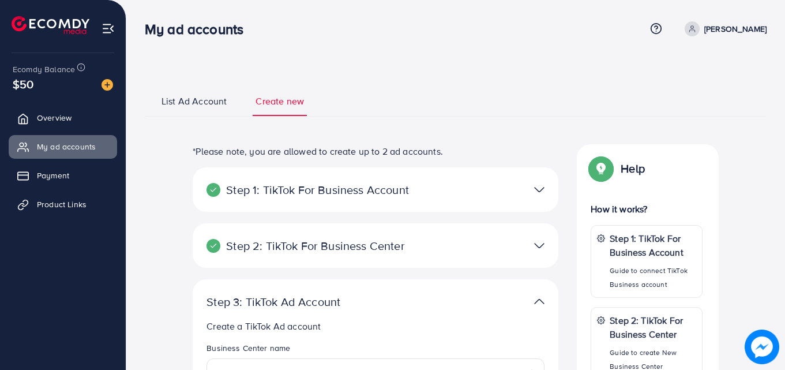
click at [181, 102] on span "List Ad Account" at bounding box center [194, 101] width 65 height 13
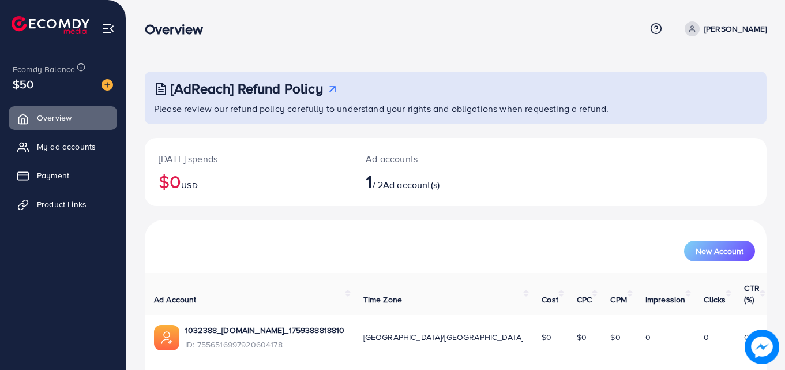
scroll to position [27, 0]
